Goal: Information Seeking & Learning: Learn about a topic

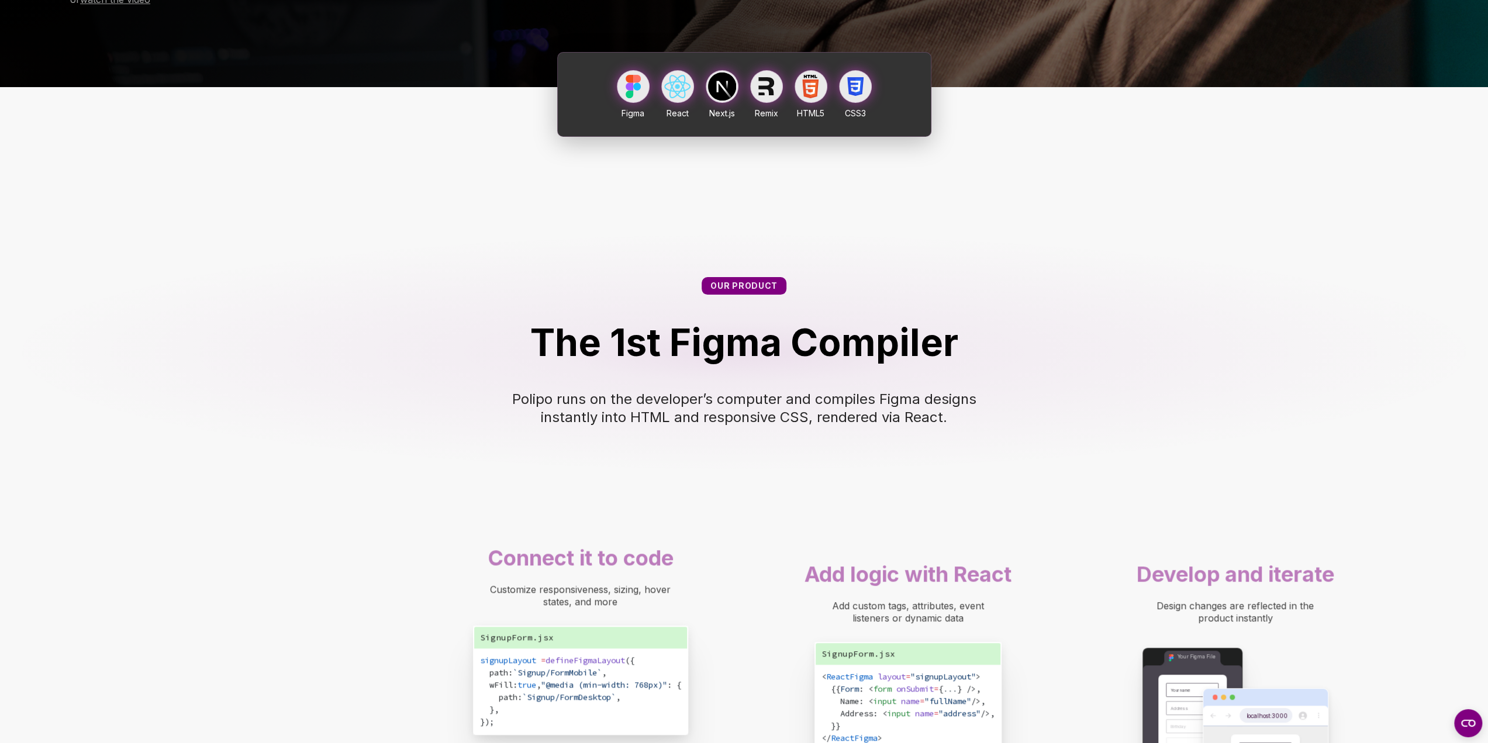
scroll to position [350, 0]
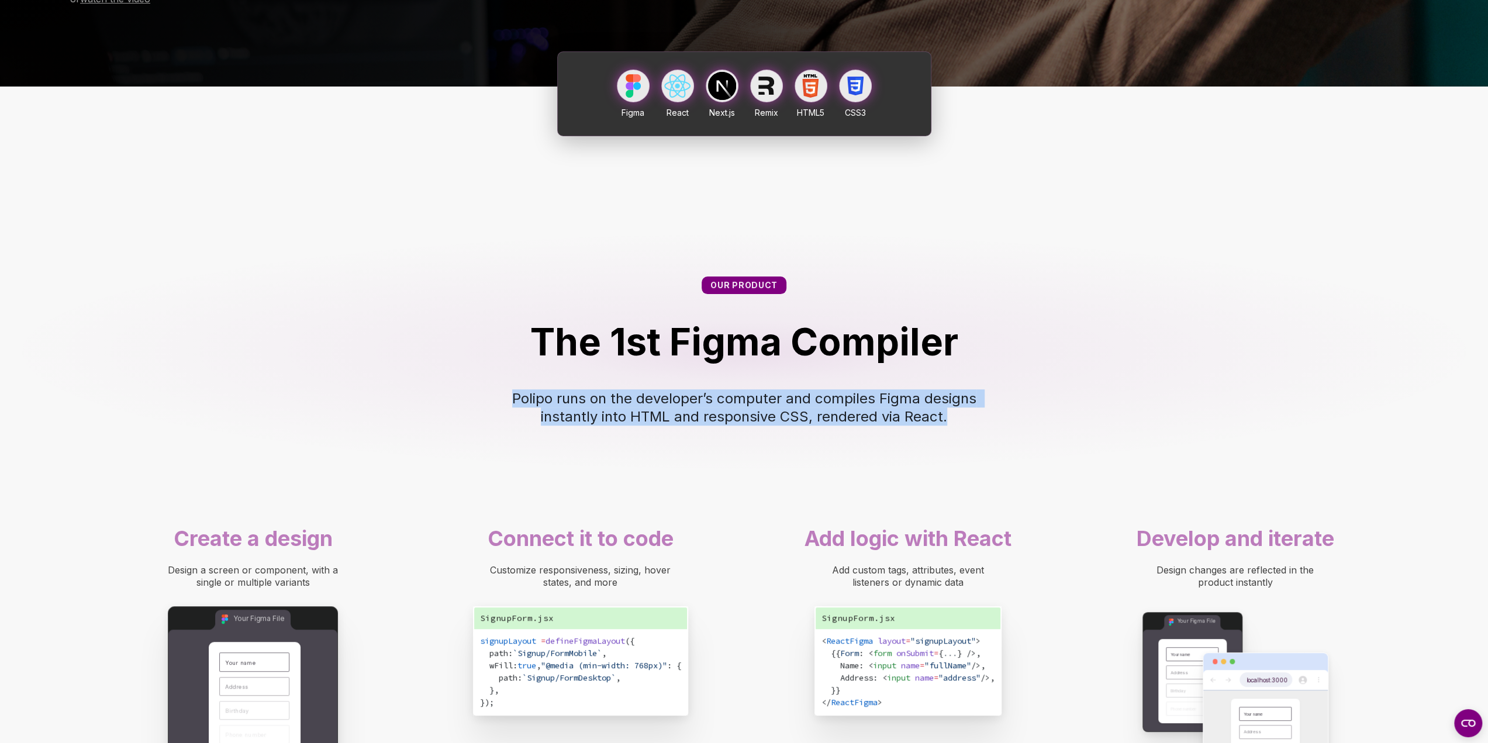
drag, startPoint x: 515, startPoint y: 458, endPoint x: 970, endPoint y: 474, distance: 455.9
click at [970, 426] on div "Polipo runs on the developer’s computer and compiles Figma designs instantly in…" at bounding box center [745, 407] width 468 height 36
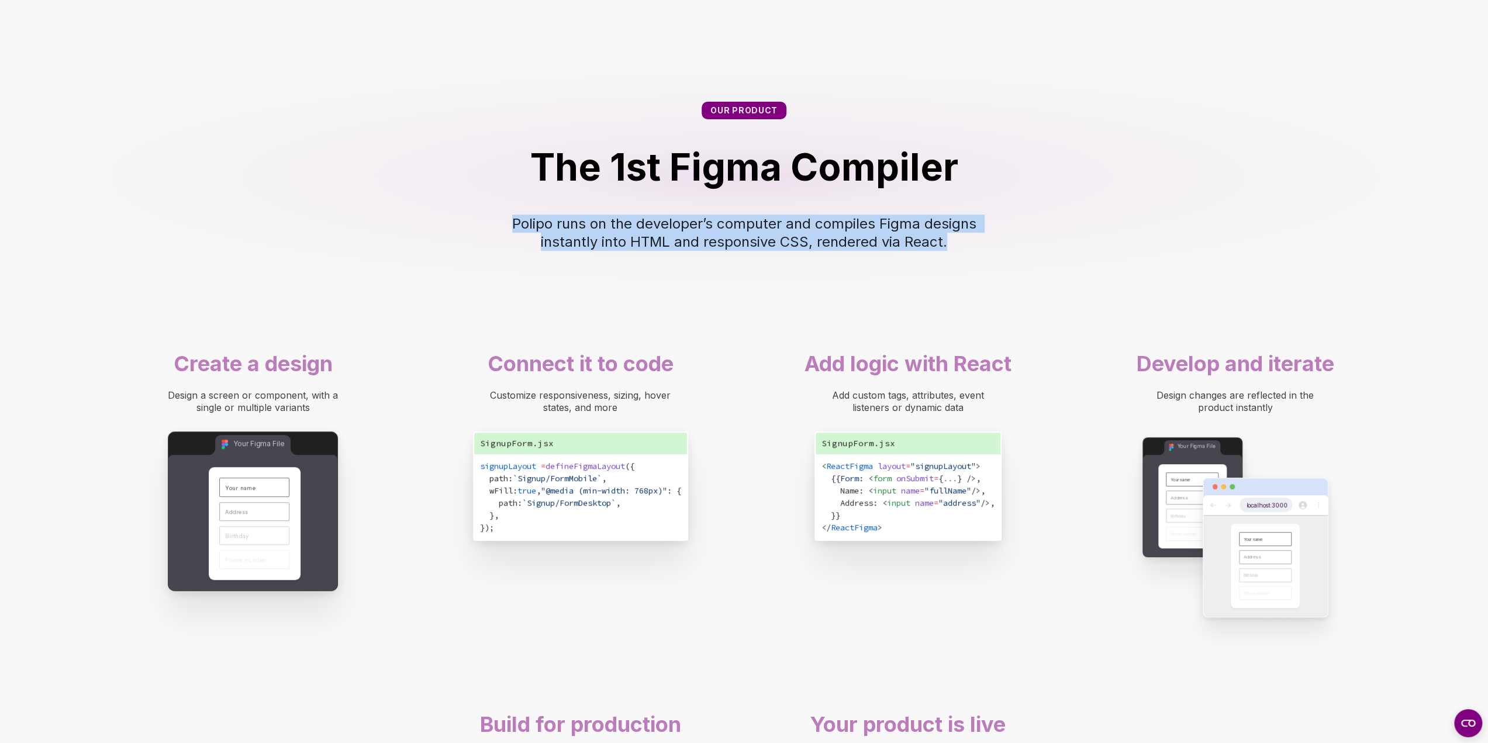
scroll to position [526, 0]
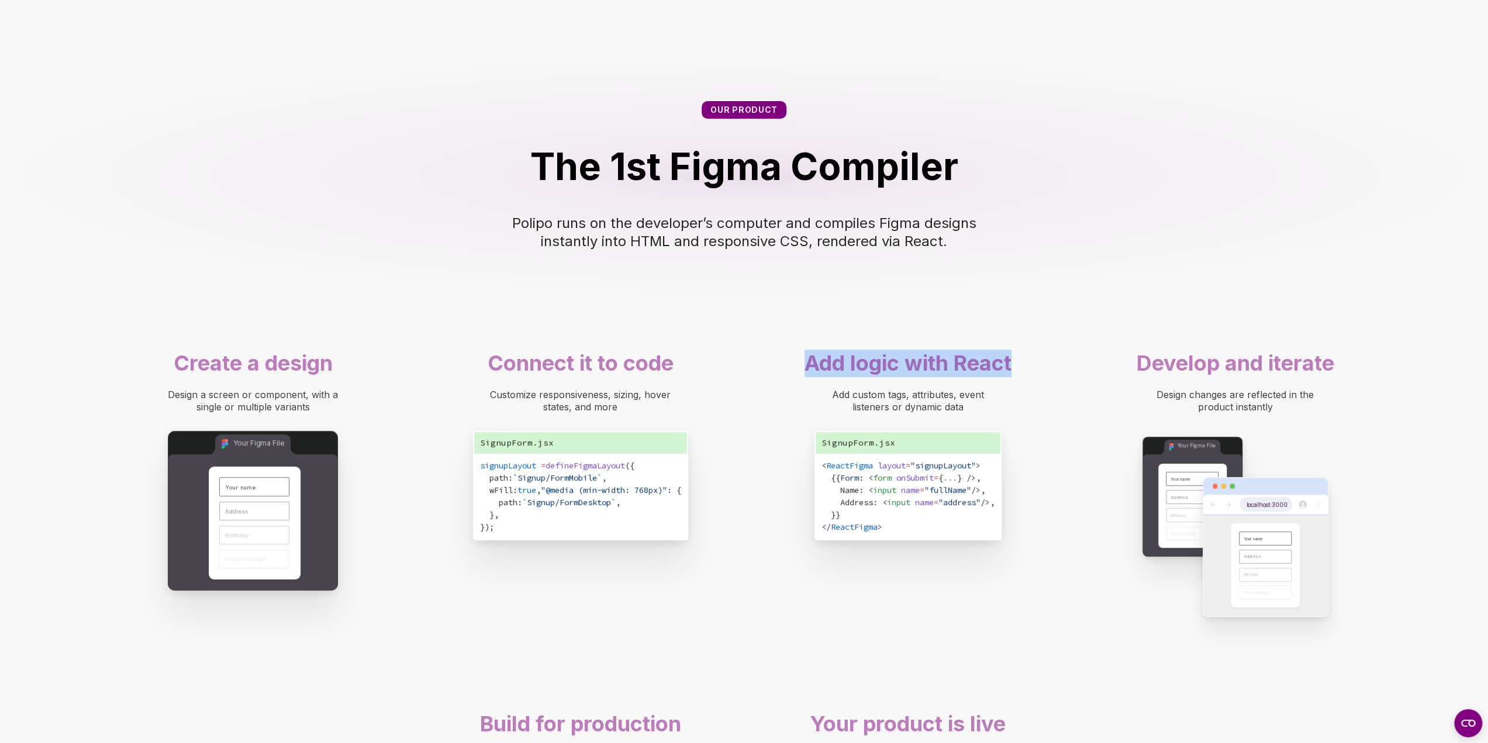
drag, startPoint x: 832, startPoint y: 415, endPoint x: 1033, endPoint y: 418, distance: 201.8
click at [1026, 377] on div "Add logic with React" at bounding box center [908, 363] width 269 height 27
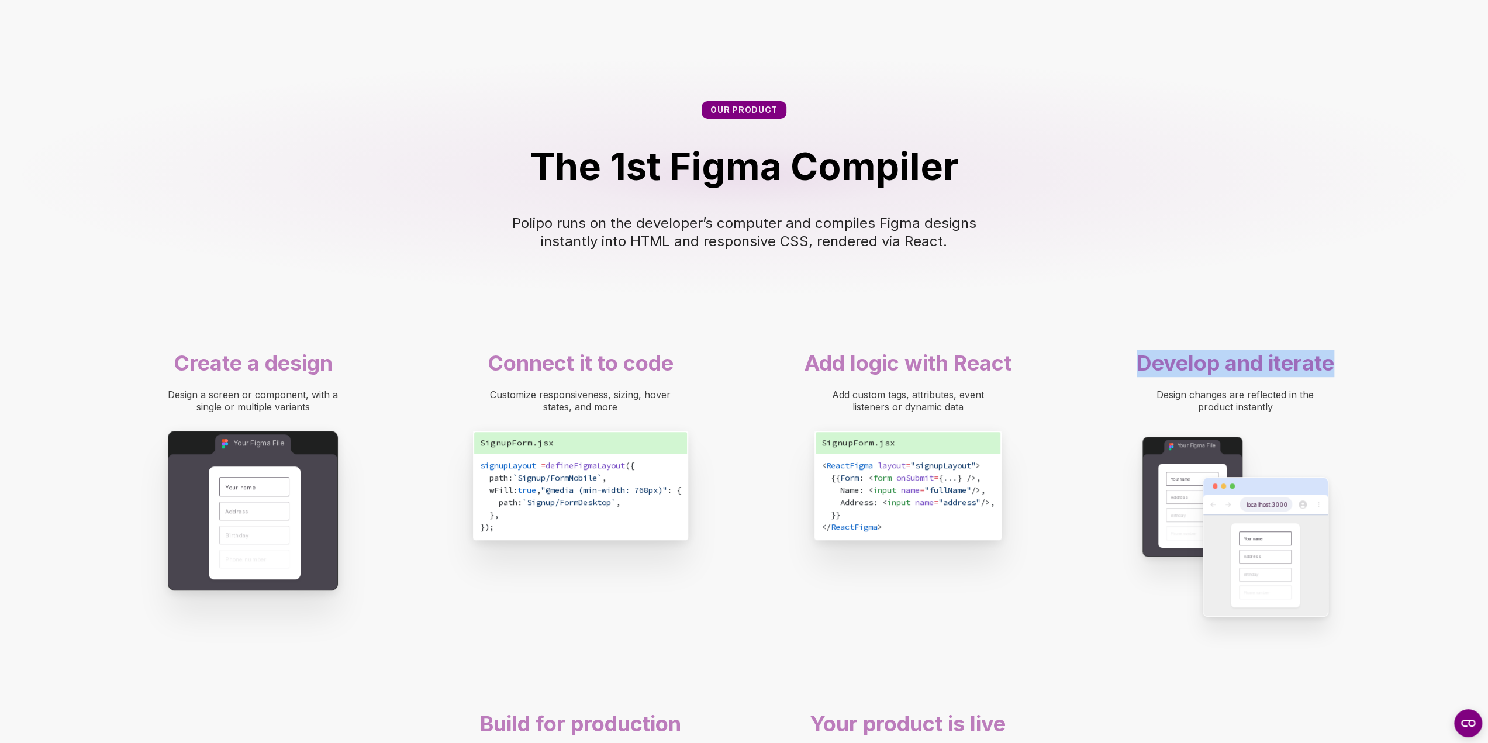
drag, startPoint x: 1139, startPoint y: 418, endPoint x: 1376, endPoint y: 420, distance: 237.4
click at [1376, 420] on div "Create a design Design a screen or component, with a single or multiple variant…" at bounding box center [744, 713] width 1488 height 739
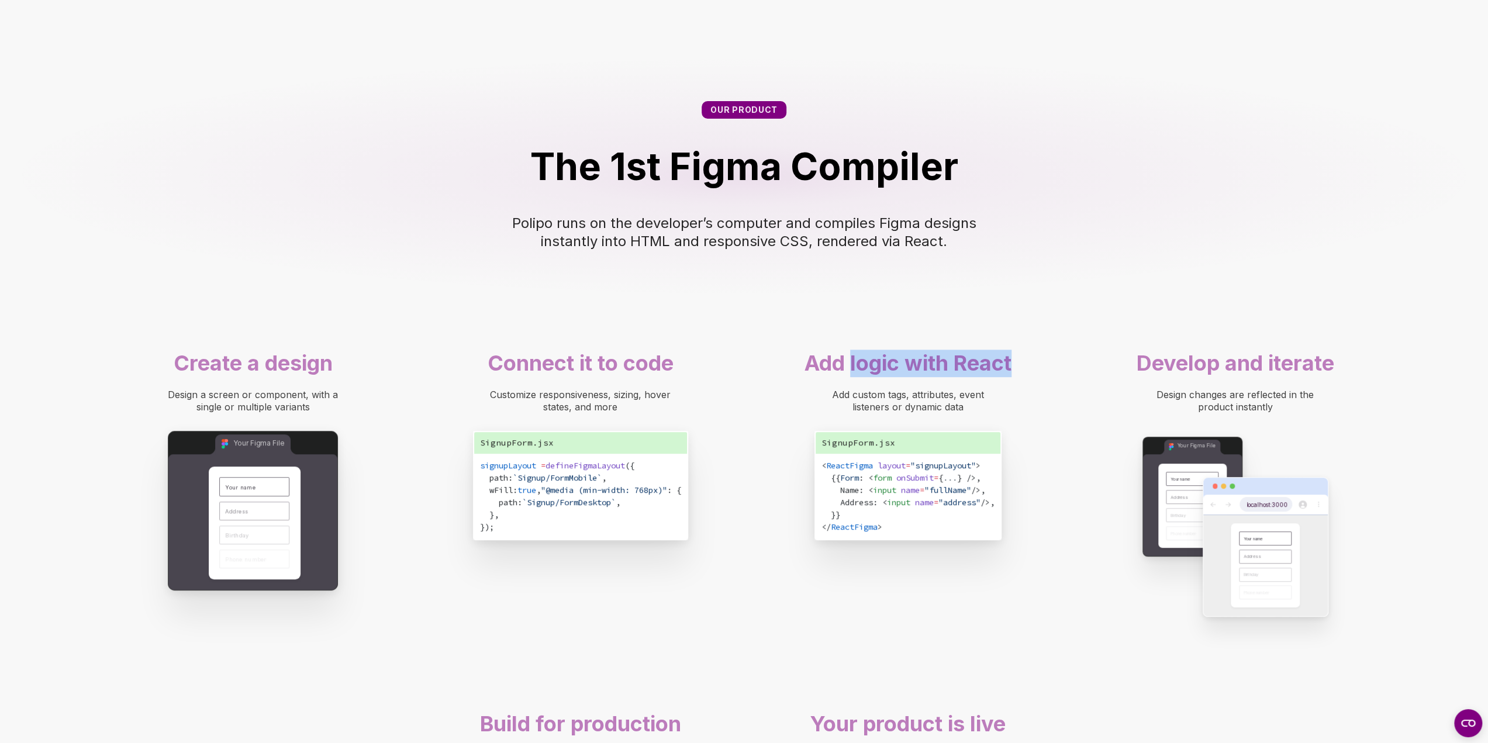
drag, startPoint x: 851, startPoint y: 423, endPoint x: 975, endPoint y: 429, distance: 123.5
click at [1025, 377] on div "Add logic with React" at bounding box center [908, 363] width 269 height 27
drag, startPoint x: 913, startPoint y: 451, endPoint x: 1008, endPoint y: 465, distance: 95.1
click at [1007, 413] on div "Add custom tags, attributes, event listeners or dynamic data" at bounding box center [908, 401] width 269 height 25
click at [1043, 298] on div "Our product The 1st Figma Compiler Polipo runs on the developer’s computer and …" at bounding box center [744, 175] width 1488 height 243
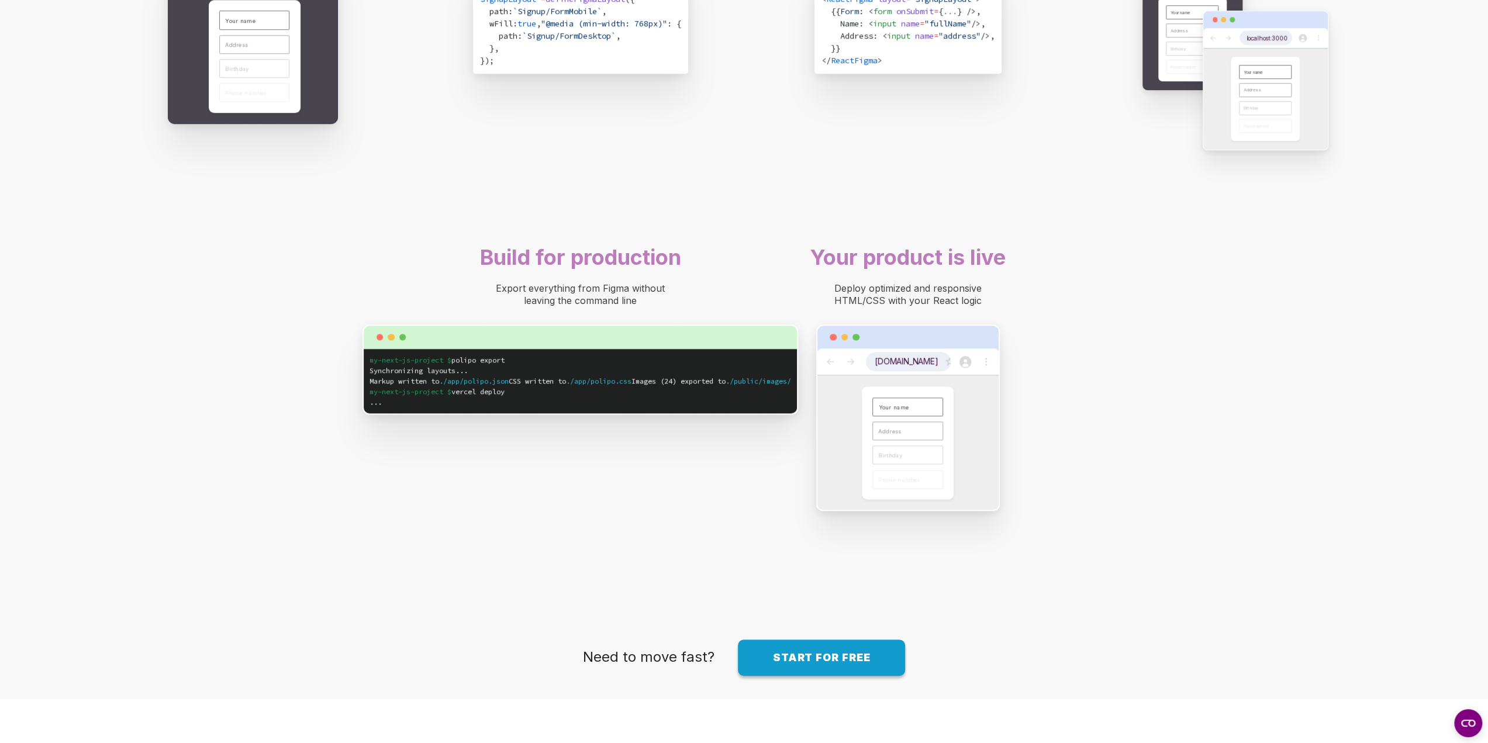
scroll to position [993, 0]
drag, startPoint x: 813, startPoint y: 317, endPoint x: 1049, endPoint y: 314, distance: 236.3
click at [1046, 313] on div "Your product is live Deploy optimized and responsive HTML/CSS with your React l…" at bounding box center [908, 379] width 281 height 285
click at [1042, 415] on div "Website Title... Website Title... your-site.here Your name Address Birthday Pho…" at bounding box center [908, 417] width 269 height 198
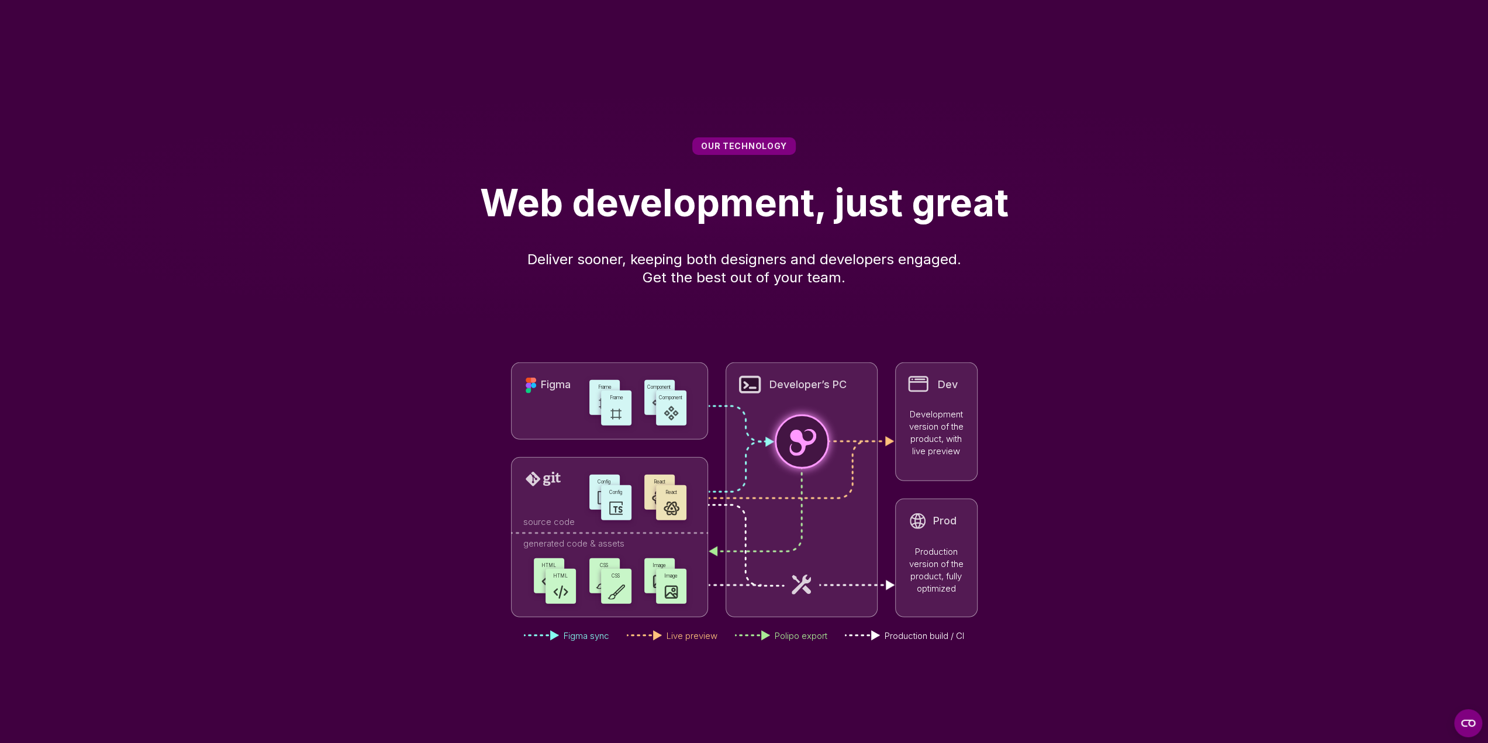
scroll to position [3097, 0]
click at [1322, 194] on div "Our technology Web development, just great Deliver sooner, keeping both designe…" at bounding box center [744, 211] width 1488 height 243
